Goal: Transaction & Acquisition: Subscribe to service/newsletter

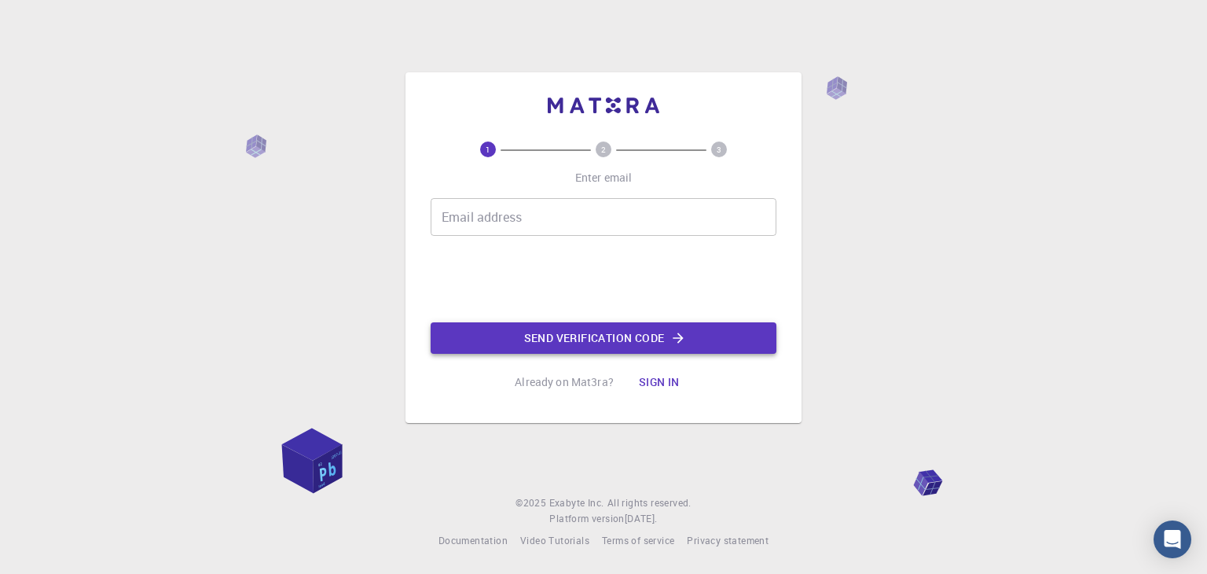
click at [531, 322] on button "Send verification code" at bounding box center [604, 337] width 346 height 31
click at [551, 357] on div "1 2 3 Enter email Email address Email address 0cAFcWeA45aar7IQIuo_LHFoWZB2XFotF…" at bounding box center [604, 269] width 346 height 256
